Goal: Information Seeking & Learning: Learn about a topic

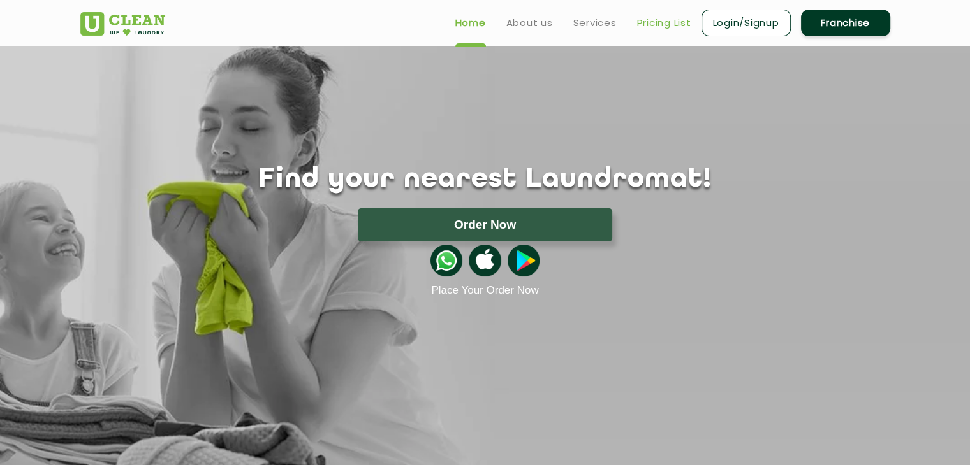
click at [651, 21] on link "Pricing List" at bounding box center [664, 22] width 54 height 15
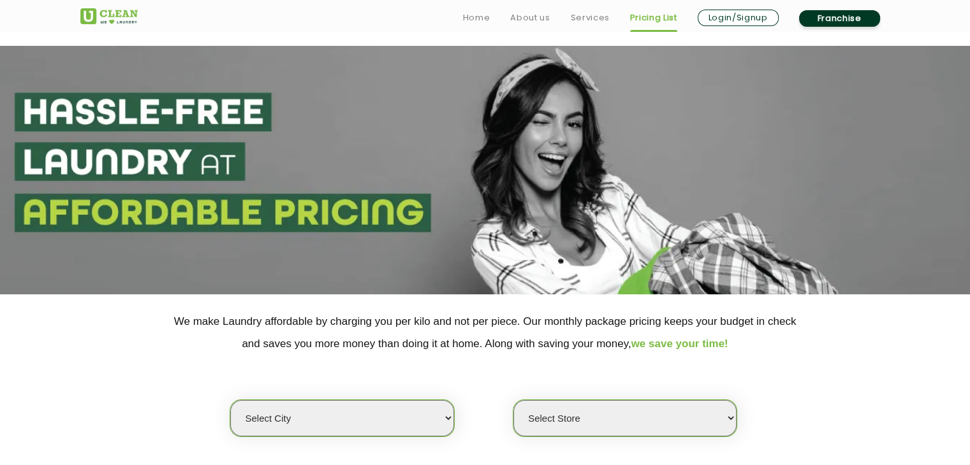
scroll to position [128, 0]
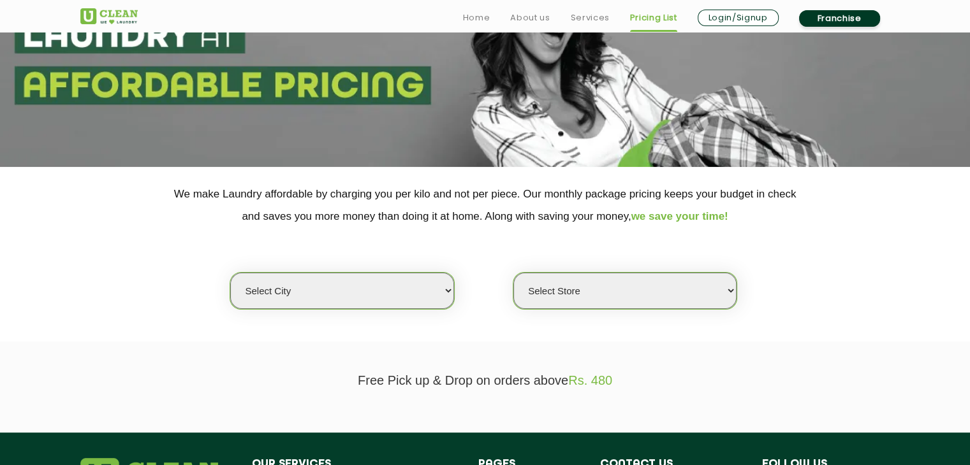
click at [388, 295] on select "Select city [GEOGRAPHIC_DATA] [GEOGRAPHIC_DATA] [GEOGRAPHIC_DATA] [GEOGRAPHIC_D…" at bounding box center [341, 291] width 223 height 36
click at [298, 286] on select "Select city [GEOGRAPHIC_DATA] [GEOGRAPHIC_DATA] [GEOGRAPHIC_DATA] [GEOGRAPHIC_D…" at bounding box center [341, 291] width 223 height 36
click at [319, 297] on select "Select city [GEOGRAPHIC_DATA] [GEOGRAPHIC_DATA] [GEOGRAPHIC_DATA] [GEOGRAPHIC_D…" at bounding box center [341, 291] width 223 height 36
select select "6"
click at [230, 273] on select "Select city [GEOGRAPHIC_DATA] [GEOGRAPHIC_DATA] [GEOGRAPHIC_DATA] [GEOGRAPHIC_D…" at bounding box center [341, 291] width 223 height 36
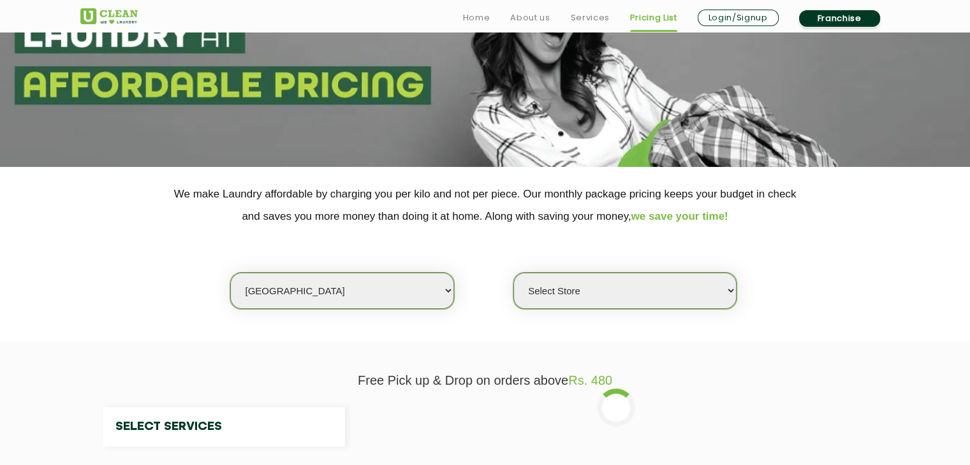
select select "0"
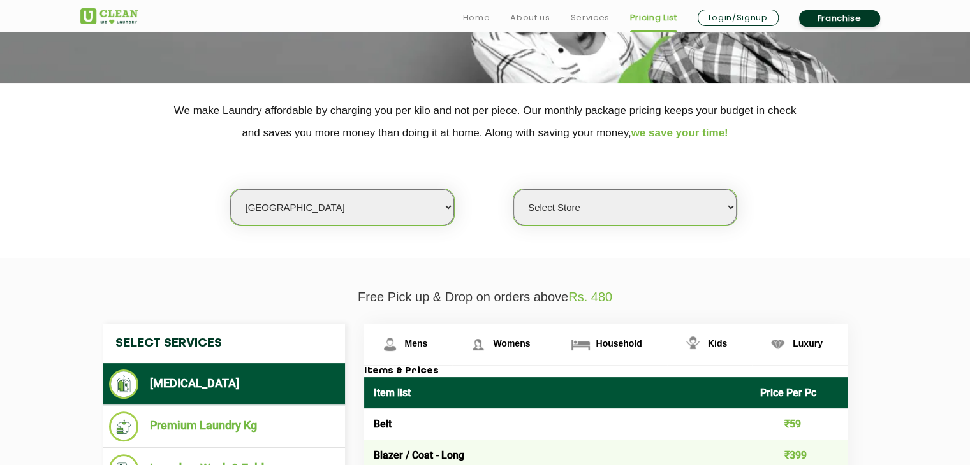
scroll to position [255, 0]
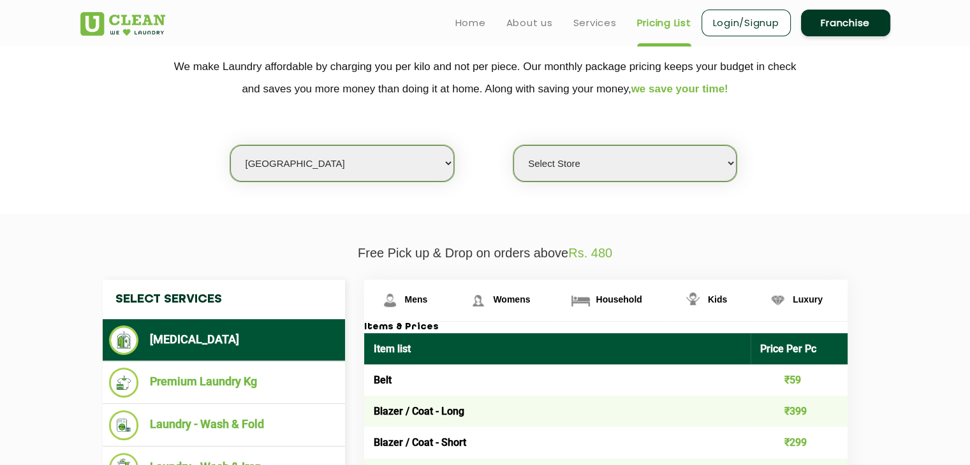
click at [571, 160] on select "Select Store [GEOGRAPHIC_DATA] [GEOGRAPHIC_DATA] UClean KR [GEOGRAPHIC_DATA] [G…" at bounding box center [624, 163] width 223 height 36
click at [442, 210] on section "We make Laundry affordable by charging you per kilo and not per piece. Our mont…" at bounding box center [485, 127] width 970 height 175
click at [575, 153] on select "Select Store [GEOGRAPHIC_DATA] [GEOGRAPHIC_DATA] UClean KR [GEOGRAPHIC_DATA] [G…" at bounding box center [624, 163] width 223 height 36
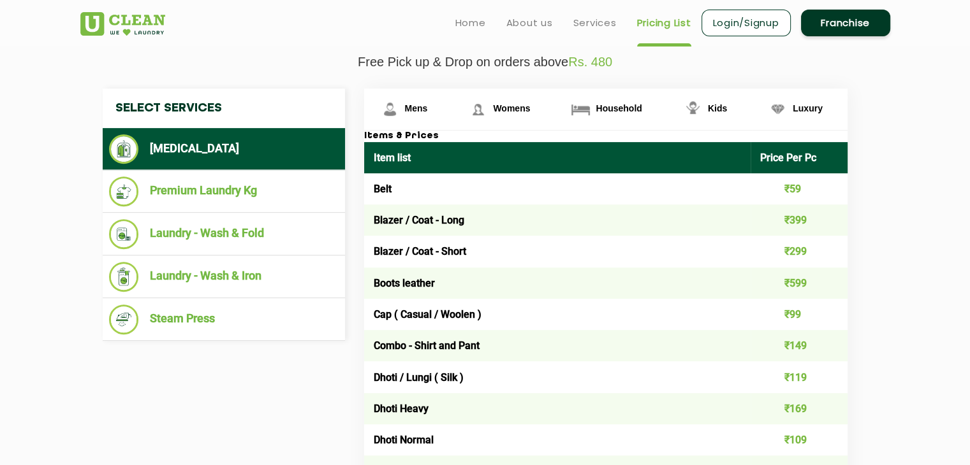
scroll to position [319, 0]
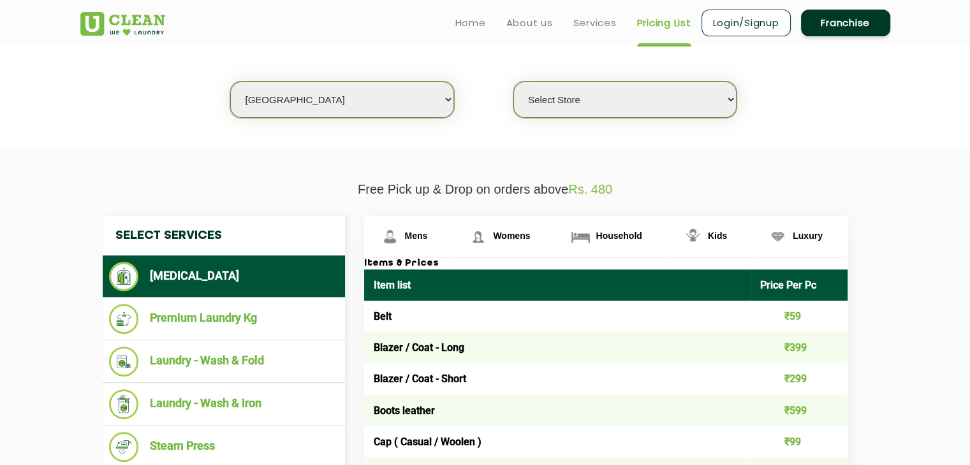
click at [626, 109] on select "Select Store [GEOGRAPHIC_DATA] [GEOGRAPHIC_DATA] UClean KR [GEOGRAPHIC_DATA] [G…" at bounding box center [624, 100] width 223 height 36
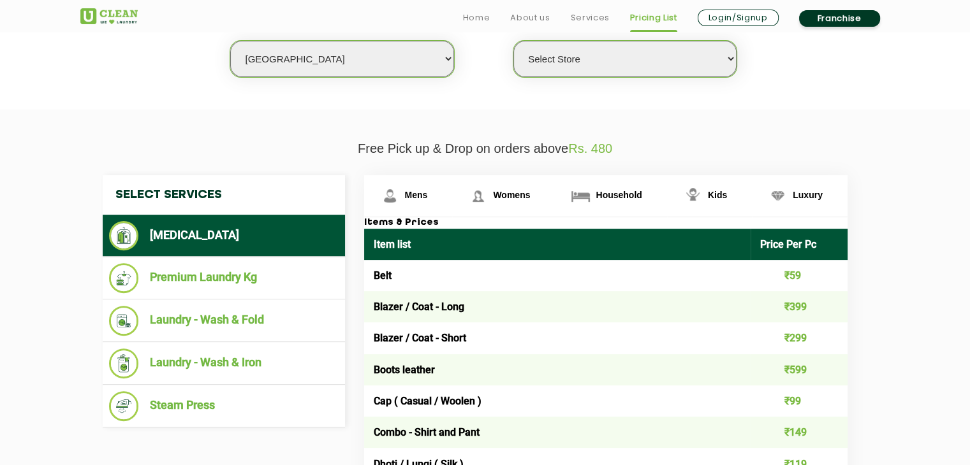
scroll to position [383, 0]
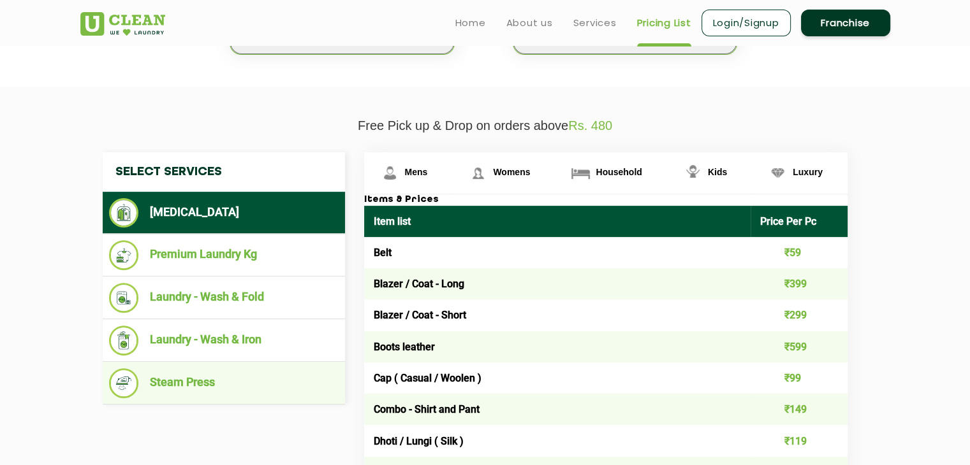
click at [214, 386] on li "Steam Press" at bounding box center [224, 384] width 230 height 30
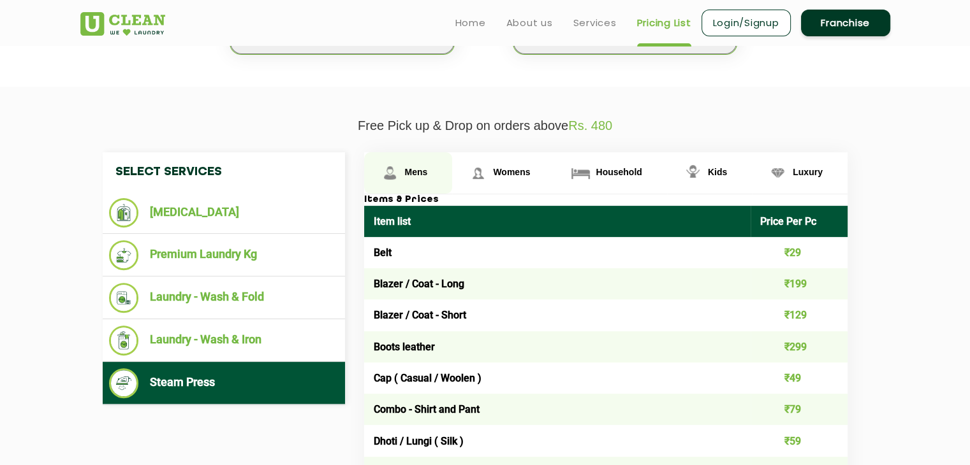
click at [406, 169] on span "Mens" at bounding box center [416, 172] width 23 height 10
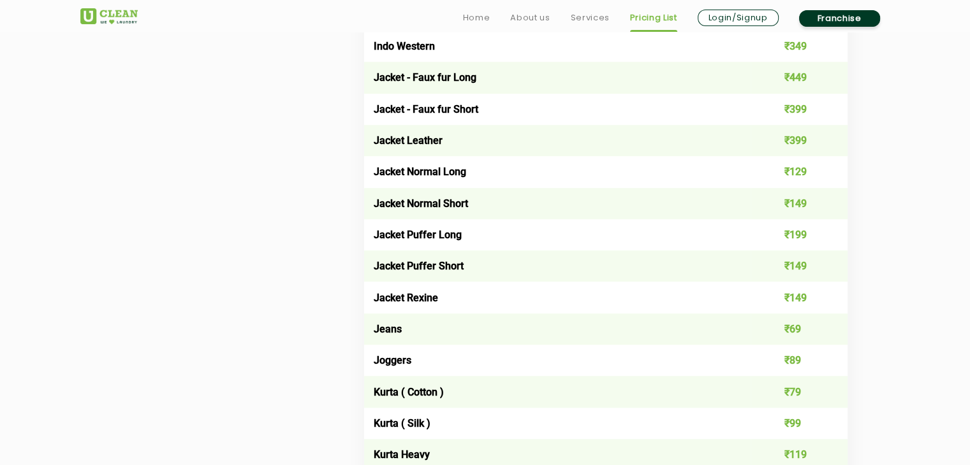
scroll to position [1084, 0]
